Goal: Task Accomplishment & Management: Manage account settings

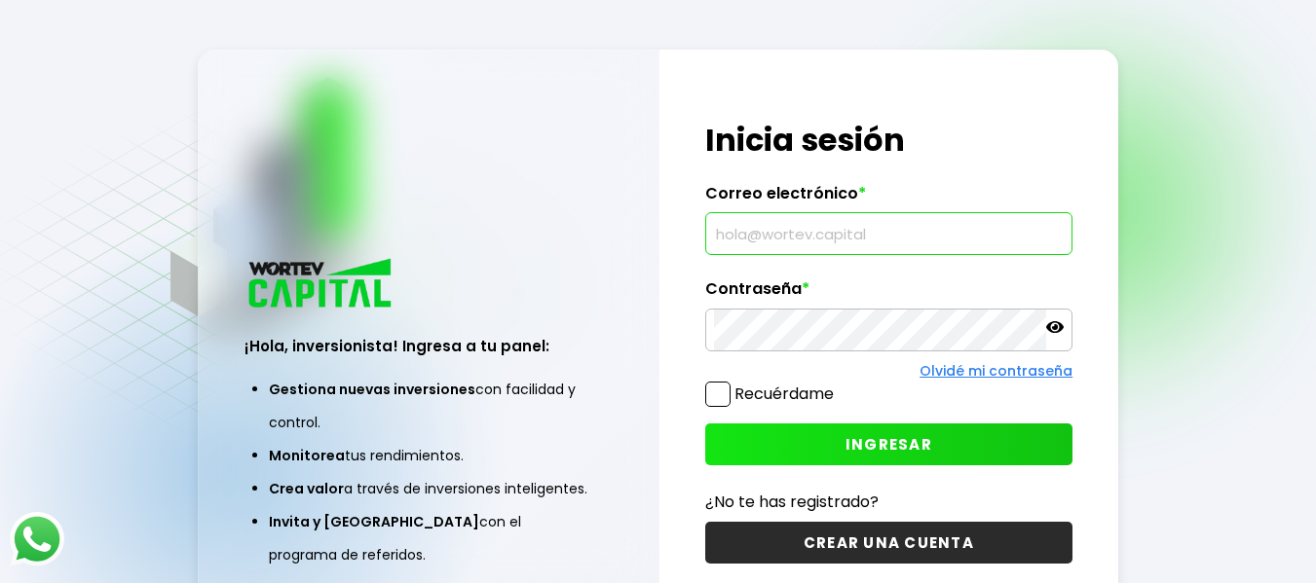
click at [754, 225] on input "text" at bounding box center [889, 233] width 351 height 41
click at [750, 235] on input "text" at bounding box center [889, 233] width 351 height 41
type input "[EMAIL_ADDRESS][DOMAIN_NAME]"
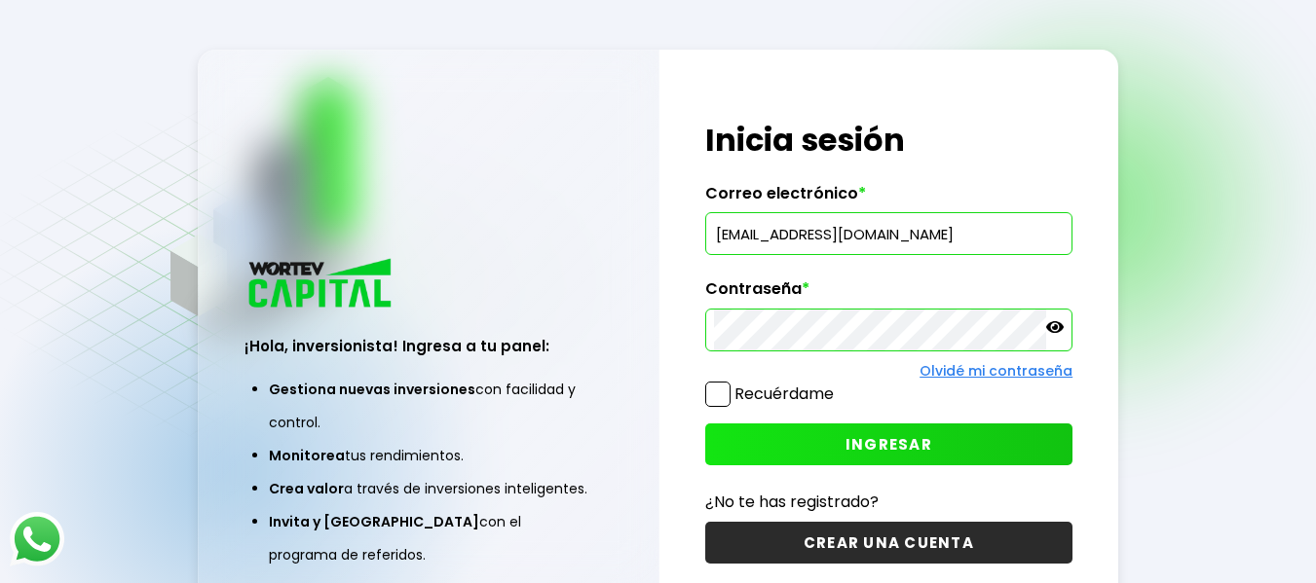
click at [730, 386] on span at bounding box center [717, 394] width 25 height 25
click at [838, 385] on input "Recuérdame" at bounding box center [838, 385] width 0 height 0
click at [876, 431] on button "INGRESAR" at bounding box center [889, 445] width 368 height 42
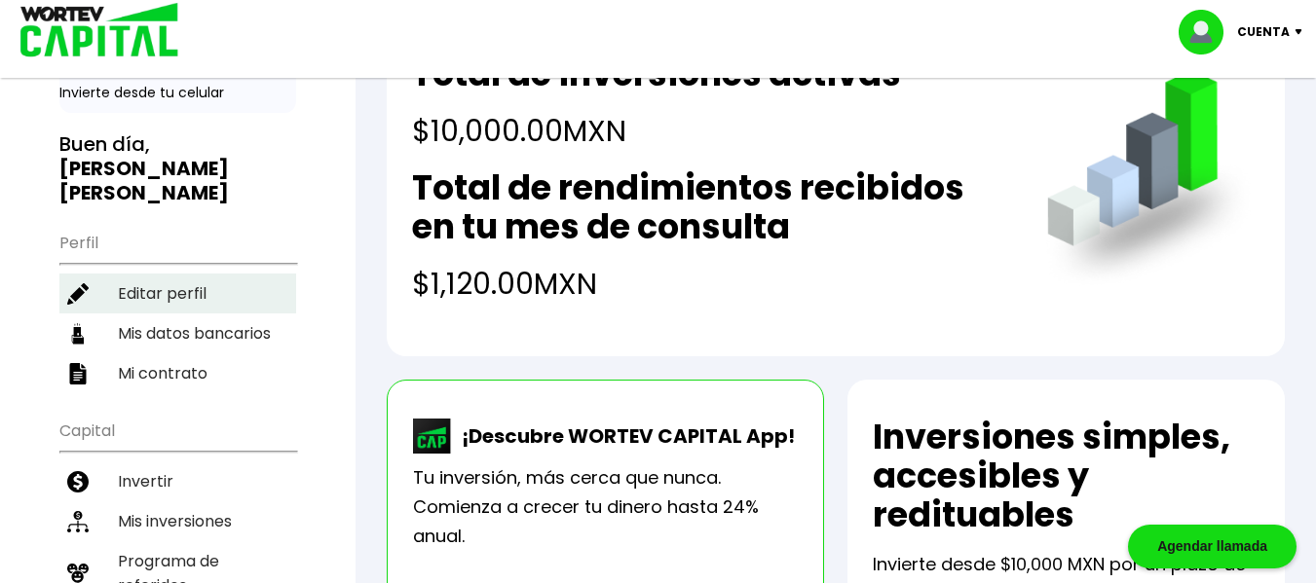
click at [221, 274] on li "Editar perfil" at bounding box center [177, 294] width 237 height 40
select select "Hombre"
select select "Licenciatura"
select select "PU"
select select "BBVA Bancomer"
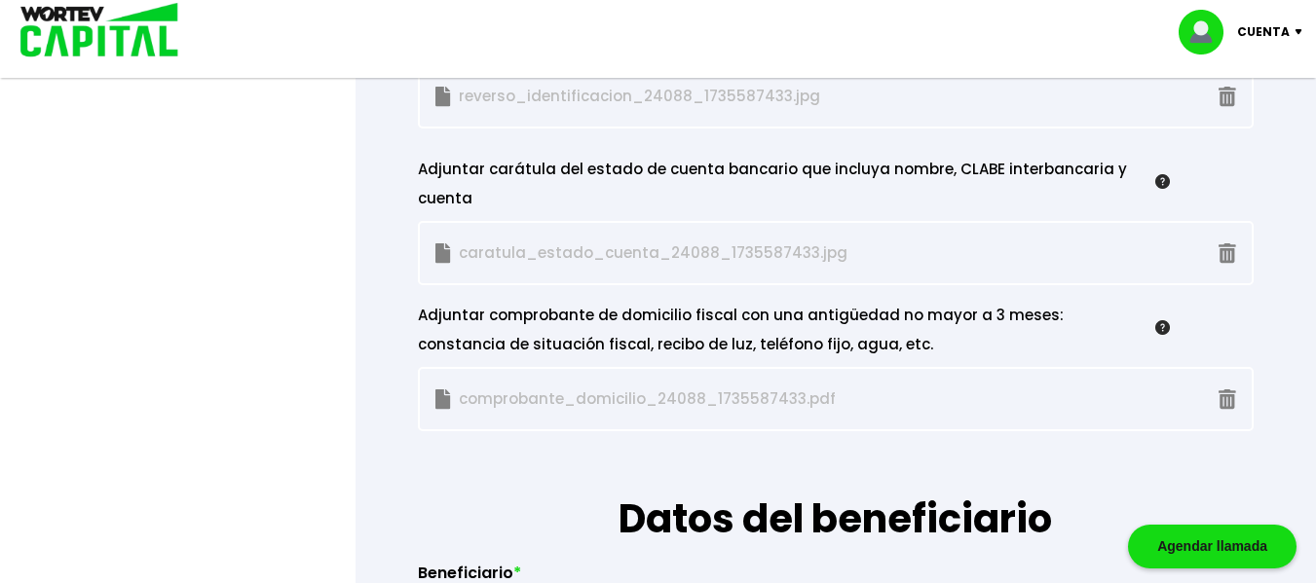
scroll to position [1948, 0]
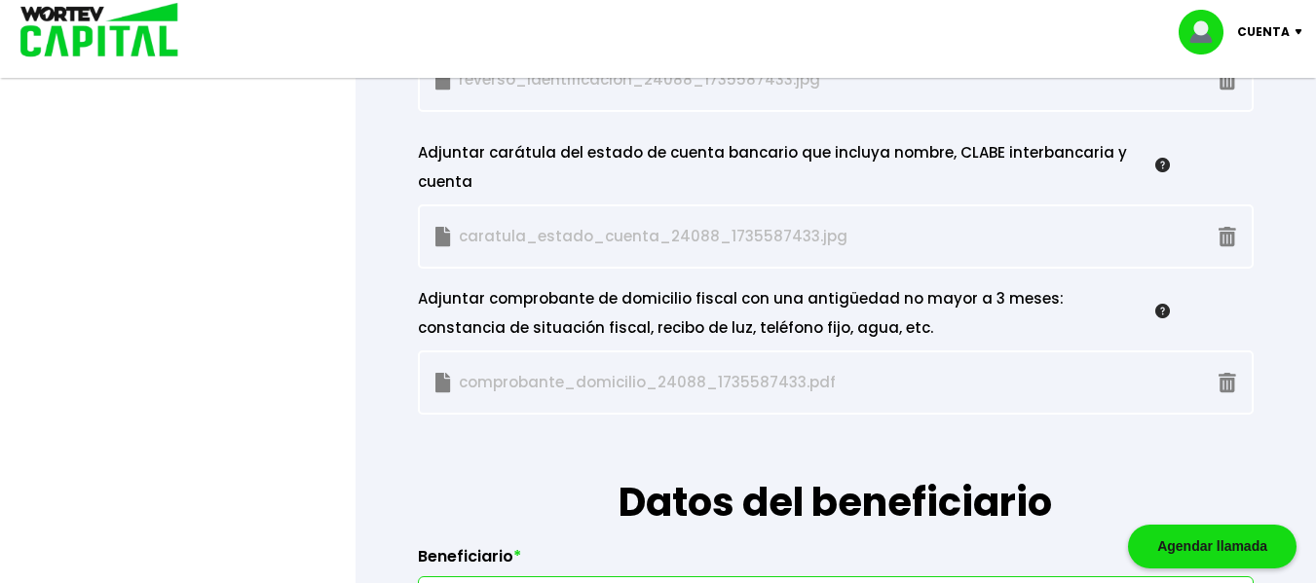
click at [943, 460] on h1 "Datos del beneficiario" at bounding box center [836, 473] width 836 height 117
click at [1232, 381] on img at bounding box center [1228, 383] width 18 height 20
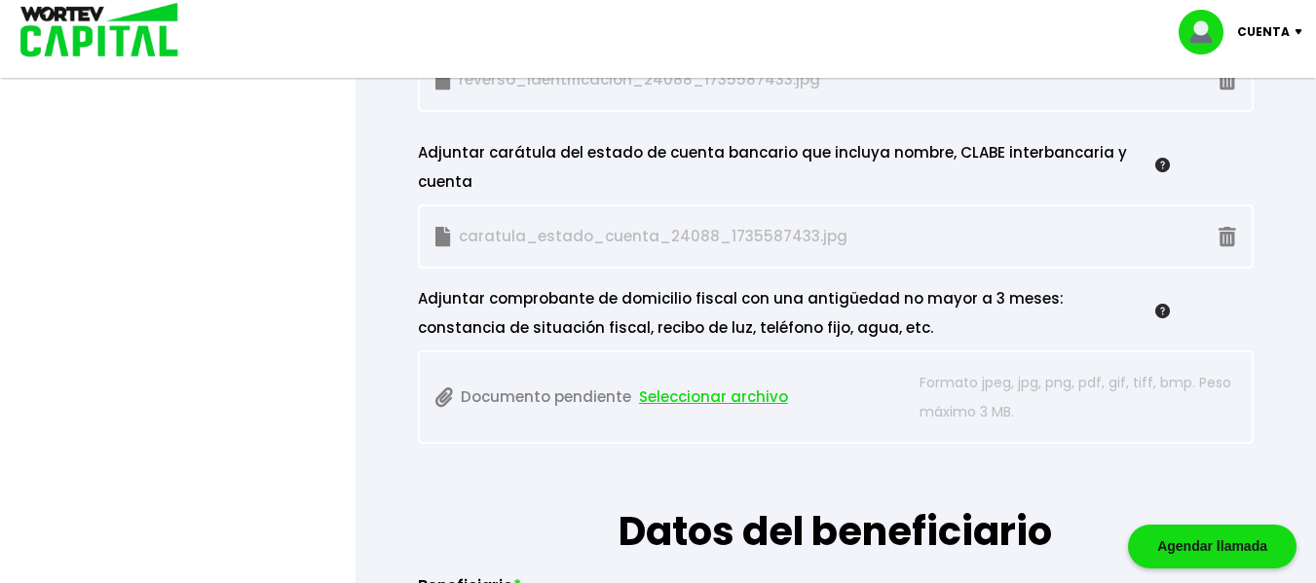
click at [695, 401] on span "Seleccionar archivo" at bounding box center [713, 397] width 149 height 29
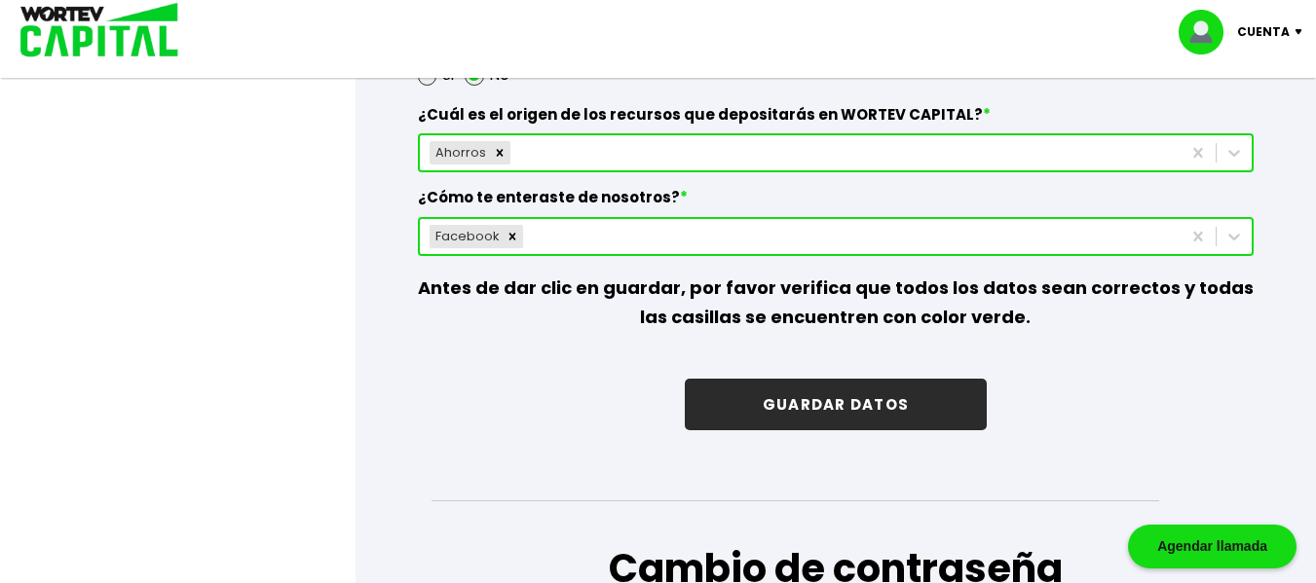
scroll to position [2841, 0]
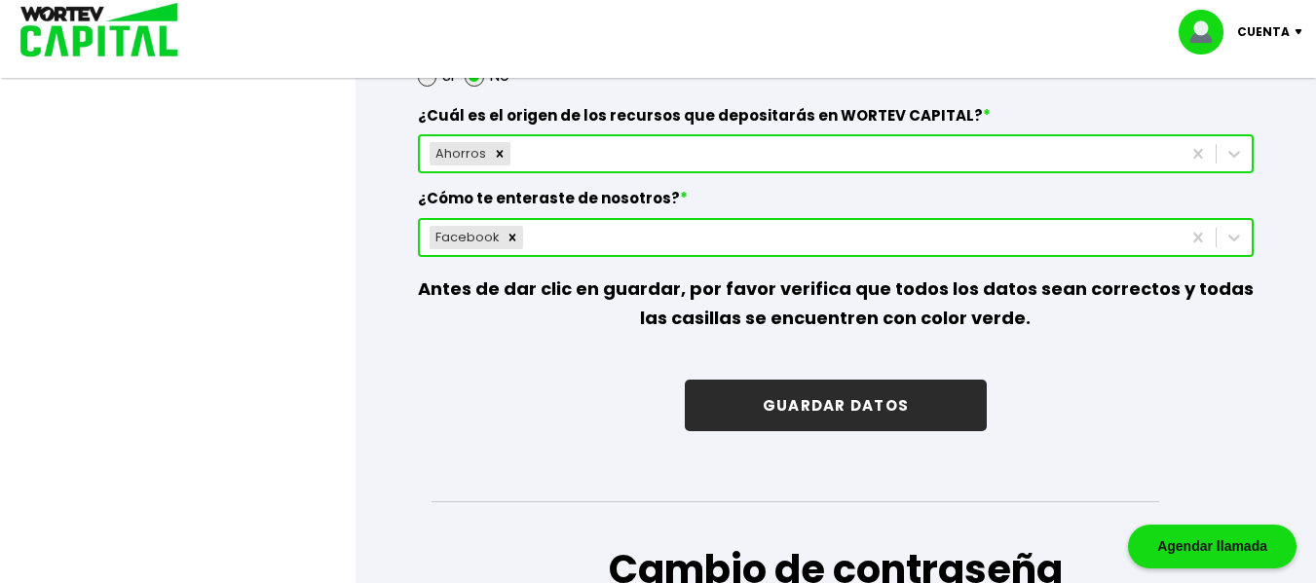
click at [823, 410] on button "GUARDAR DATOS" at bounding box center [836, 406] width 302 height 52
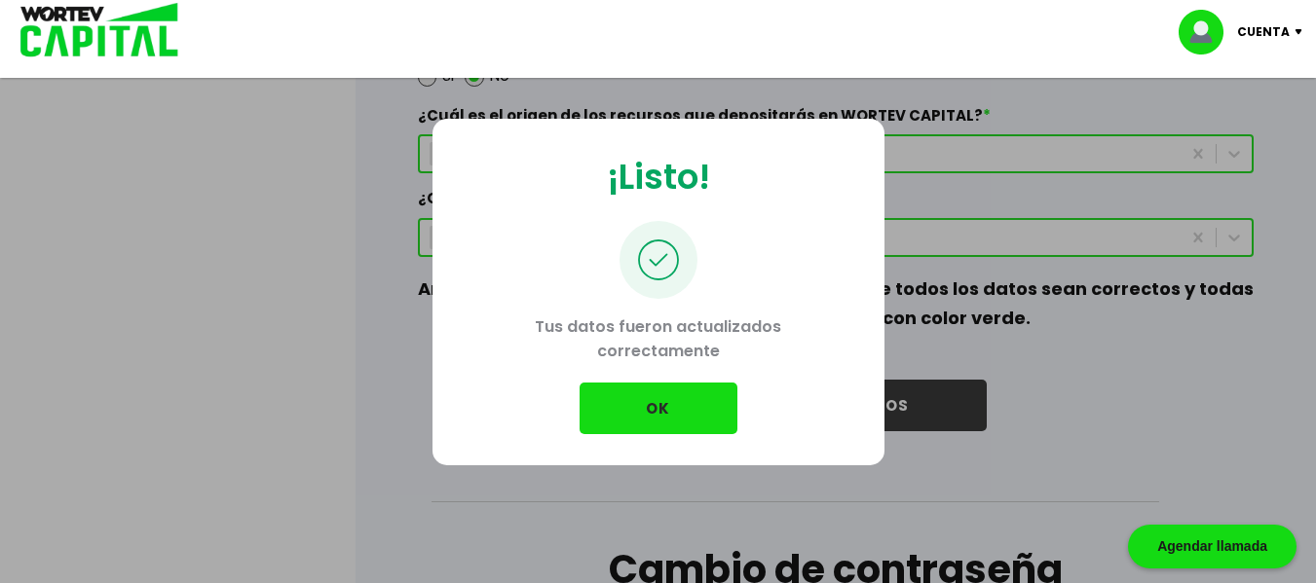
click at [641, 406] on button "OK" at bounding box center [659, 409] width 158 height 52
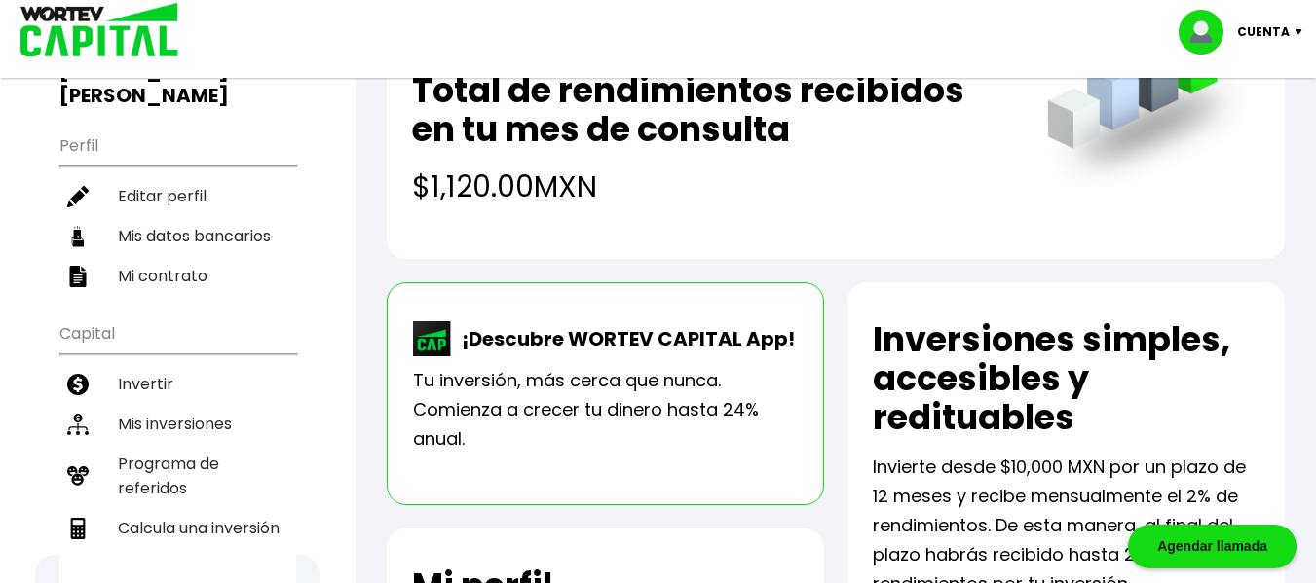
scroll to position [97, 0]
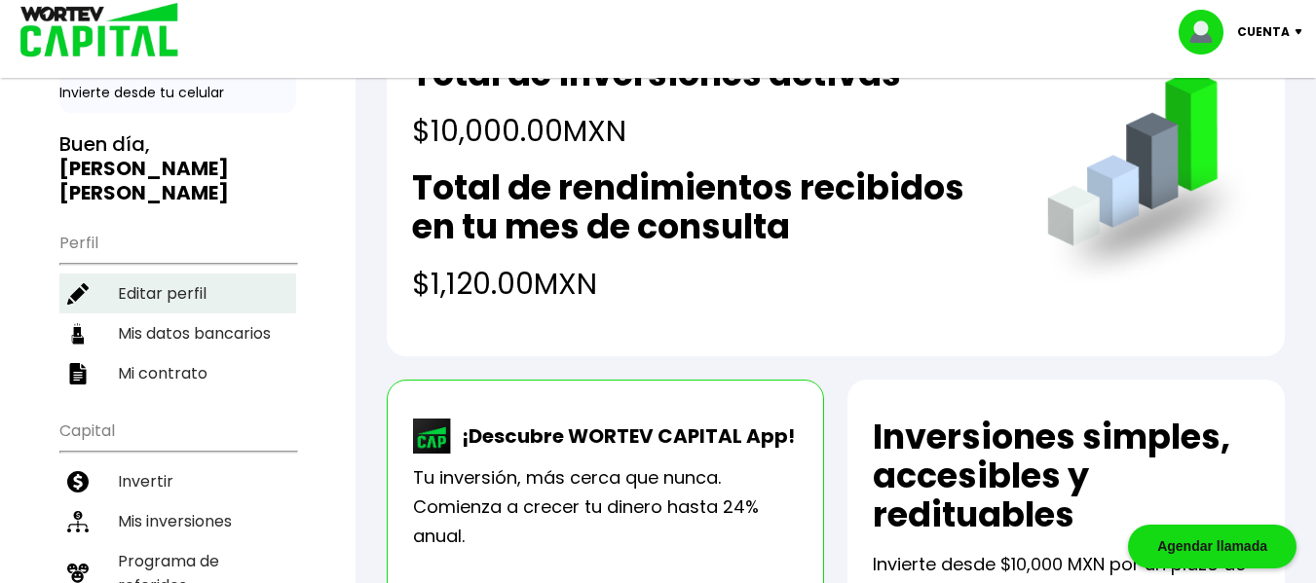
click at [184, 274] on li "Editar perfil" at bounding box center [177, 294] width 237 height 40
select select "Hombre"
select select "Licenciatura"
select select "PU"
select select "BBVA Bancomer"
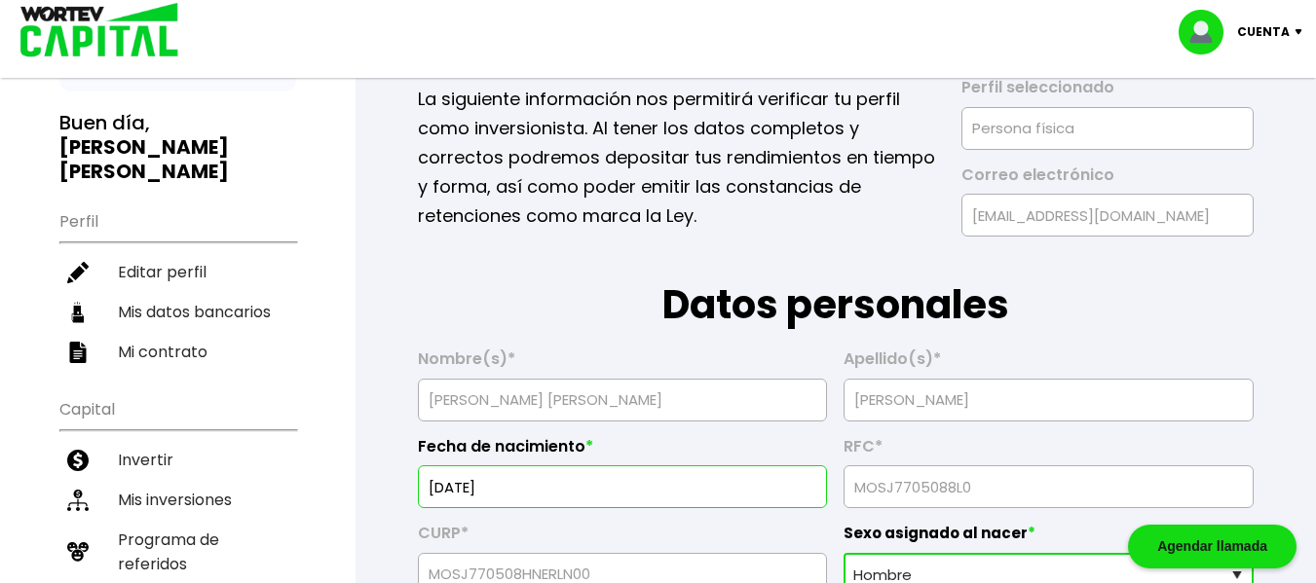
scroll to position [114, 0]
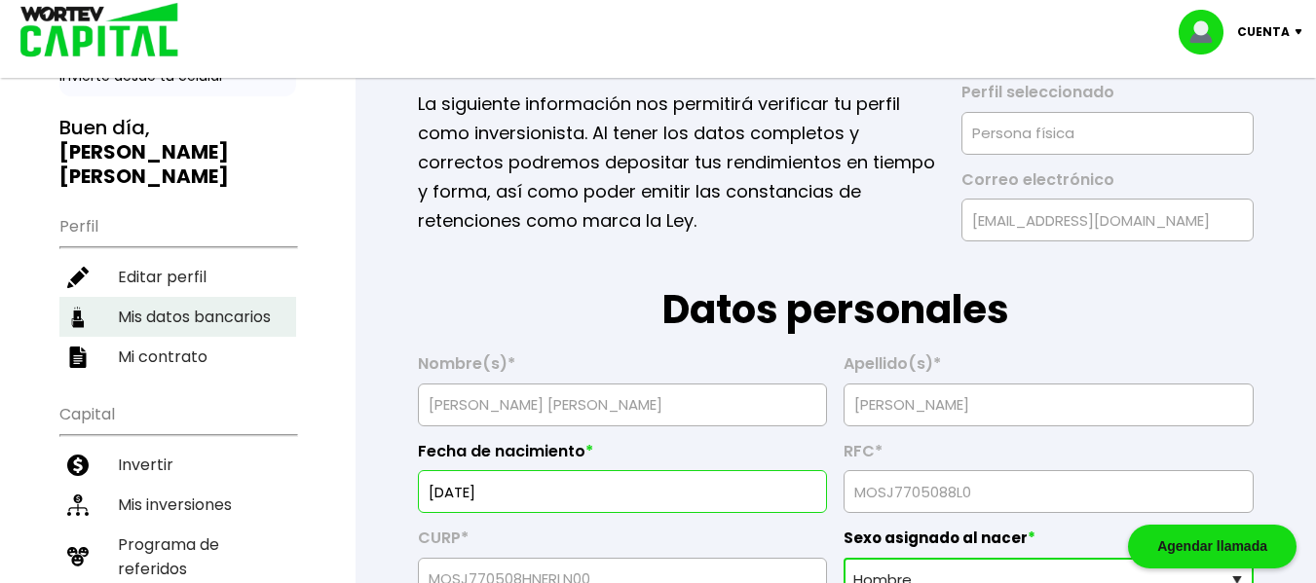
click at [164, 297] on li "Mis datos bancarios" at bounding box center [177, 317] width 237 height 40
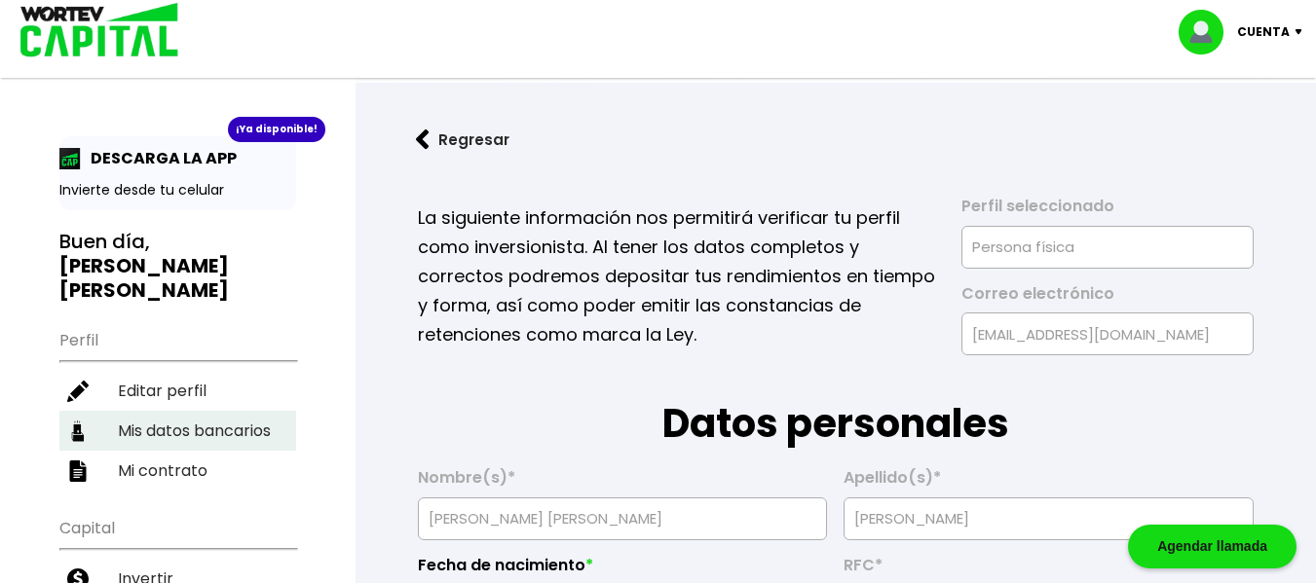
select select "BBVA Bancomer"
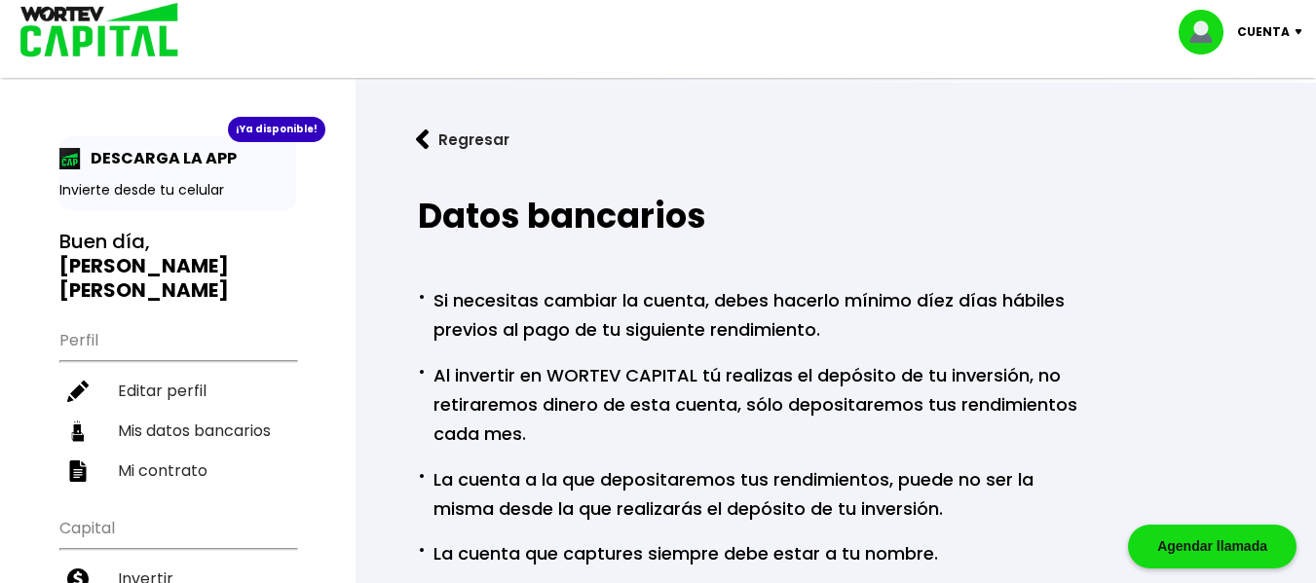
click at [423, 132] on img at bounding box center [423, 140] width 14 height 20
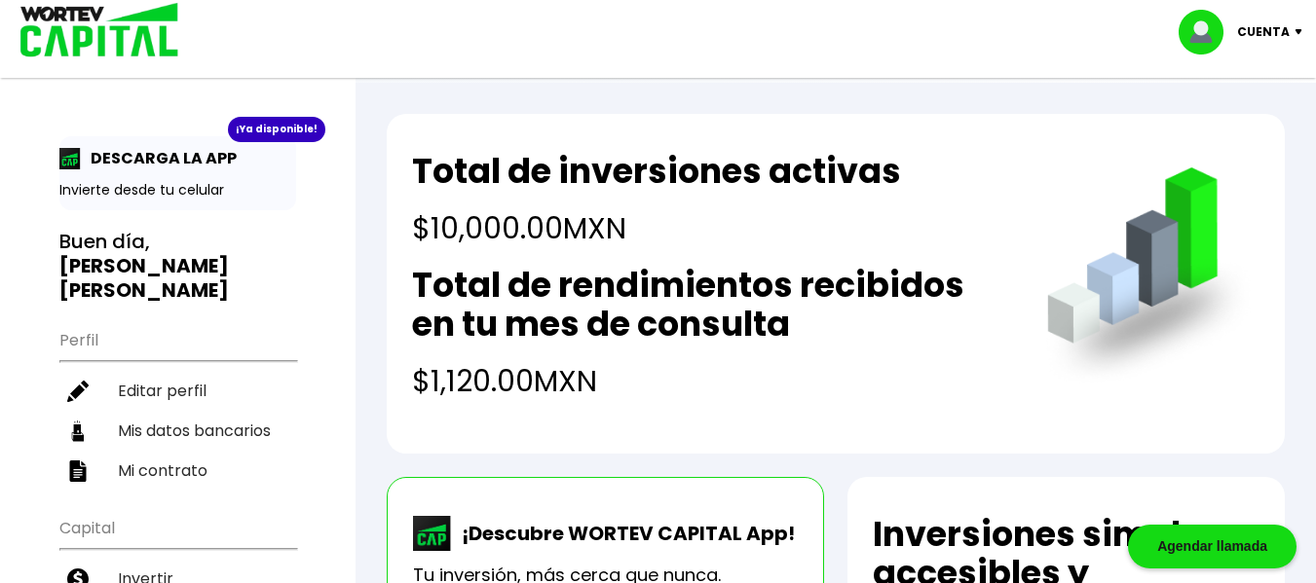
click at [1237, 30] on img at bounding box center [1208, 32] width 58 height 45
click at [1199, 125] on li "Cerrar sesión" at bounding box center [1243, 130] width 156 height 40
